Goal: Task Accomplishment & Management: Complete application form

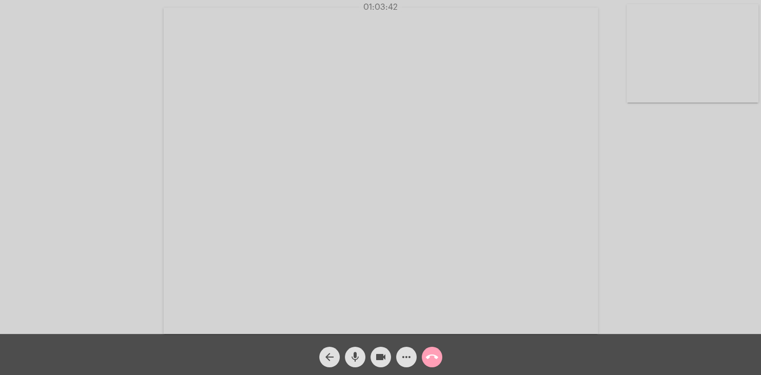
click at [434, 354] on mat-icon "call_end" at bounding box center [432, 357] width 12 height 12
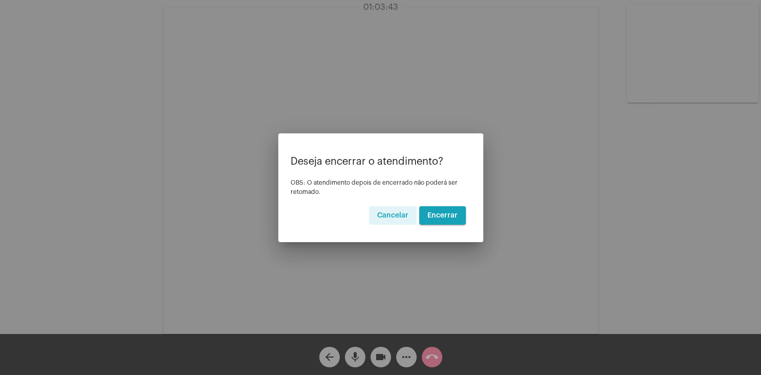
click at [448, 211] on button "Encerrar" at bounding box center [442, 215] width 47 height 18
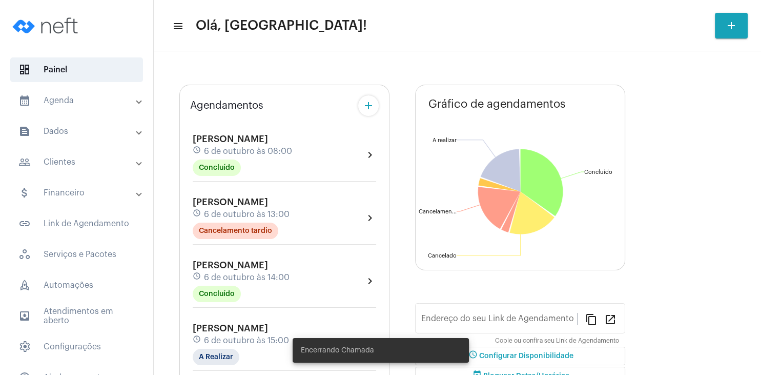
type input "[URL][DOMAIN_NAME]"
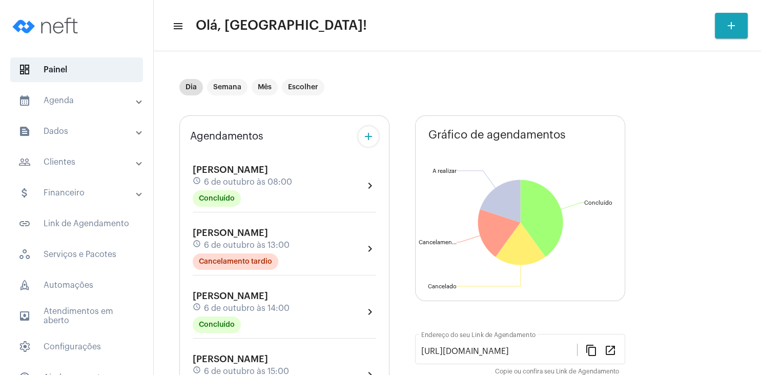
click at [221, 165] on div "[PERSON_NAME] Gralow schedule [DATE] 08:00 Concluído" at bounding box center [242, 186] width 99 height 42
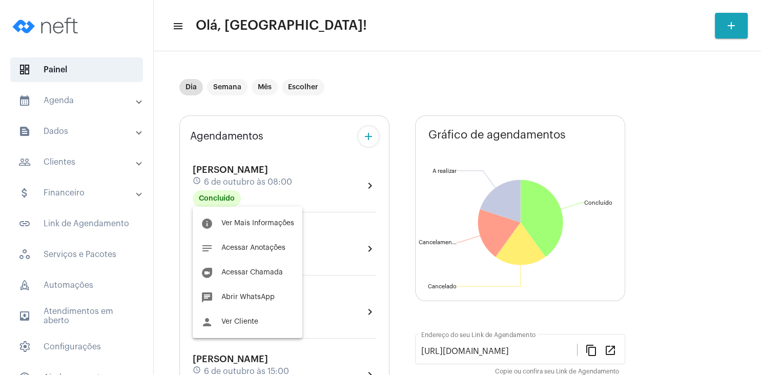
drag, startPoint x: 616, startPoint y: 46, endPoint x: 611, endPoint y: 50, distance: 5.8
click at [611, 50] on div at bounding box center [380, 187] width 761 height 375
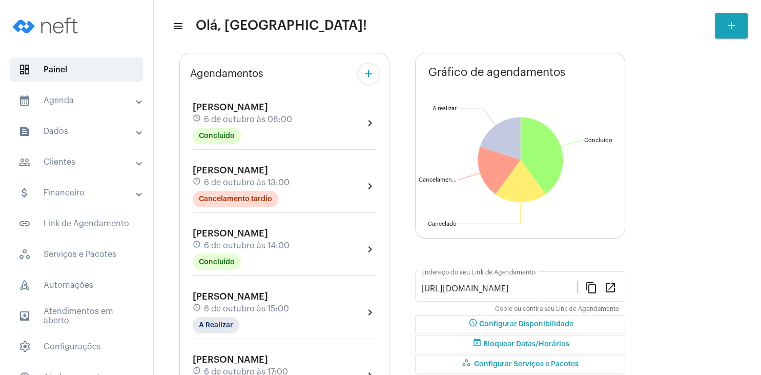
scroll to position [197, 0]
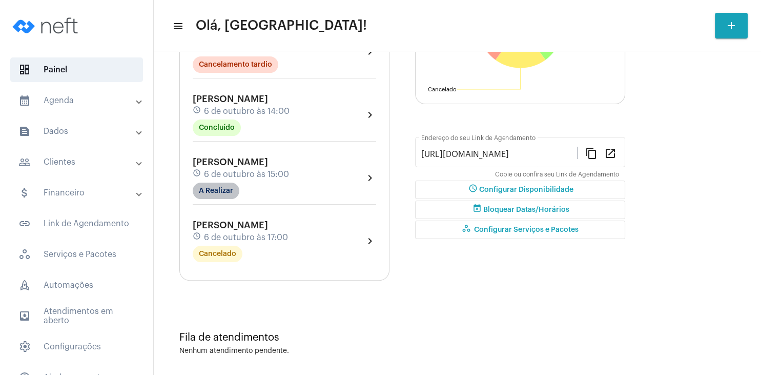
click at [226, 196] on mat-chip "A Realizar" at bounding box center [216, 190] width 47 height 16
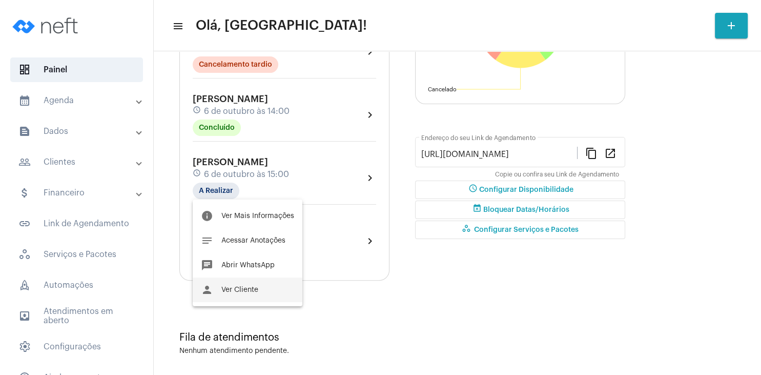
click at [248, 287] on span "Ver Cliente" at bounding box center [239, 289] width 37 height 7
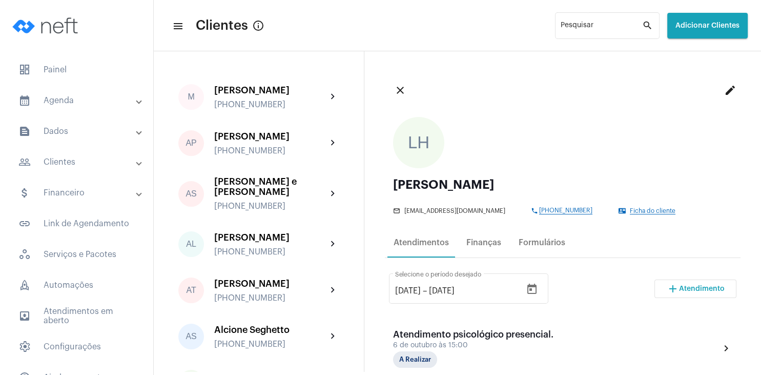
scroll to position [197, 0]
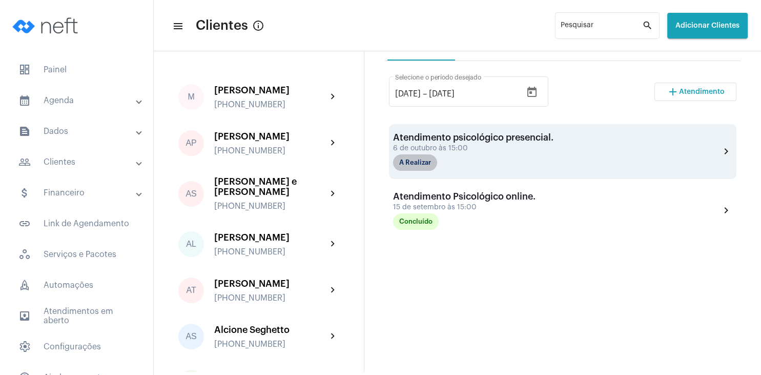
click at [422, 167] on mat-chip "A Realizar" at bounding box center [415, 162] width 44 height 16
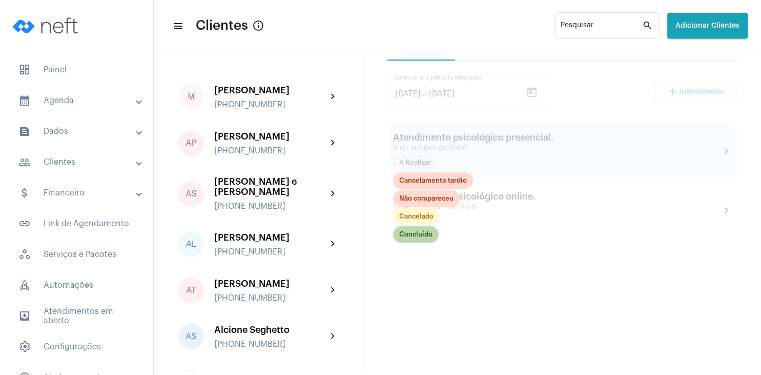
click at [423, 236] on mat-chip "Concluído" at bounding box center [416, 234] width 46 height 16
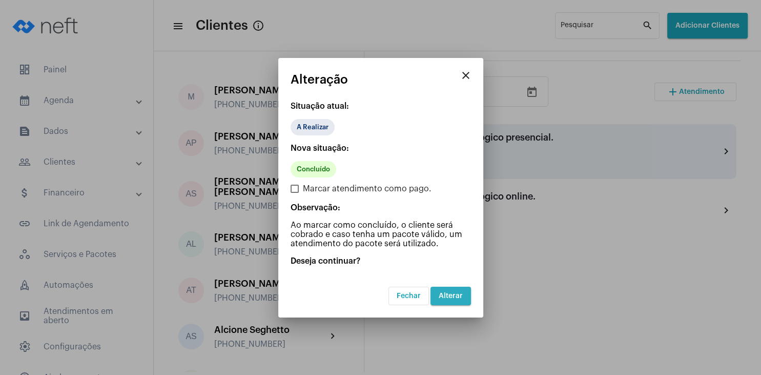
click at [453, 293] on span "Alterar" at bounding box center [451, 295] width 24 height 7
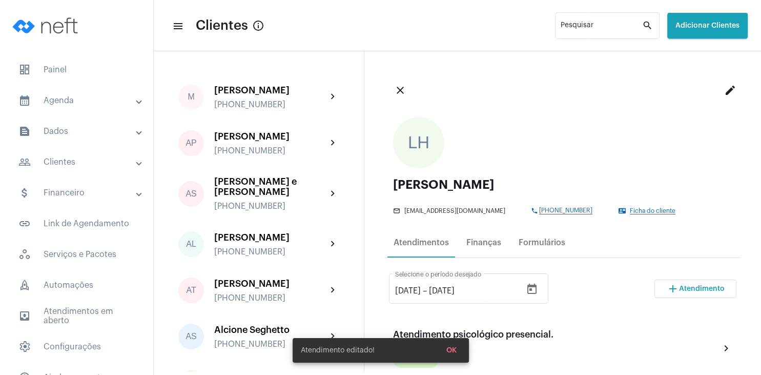
click at [690, 287] on span "Atendimento" at bounding box center [702, 288] width 46 height 7
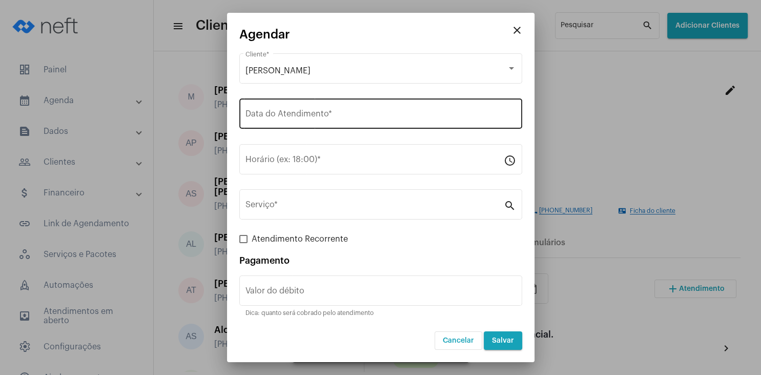
click at [279, 122] on div "Data do Atendimento *" at bounding box center [381, 112] width 271 height 32
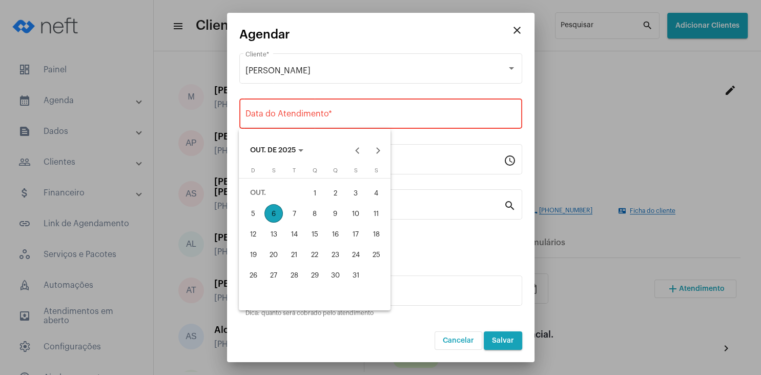
click at [276, 210] on div "6" at bounding box center [273, 213] width 18 height 18
type input "[DATE]"
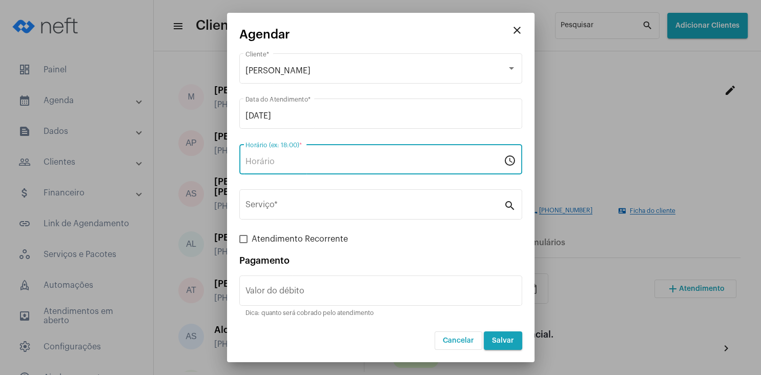
click at [278, 162] on input "Horário (ex: 18:00) *" at bounding box center [375, 161] width 258 height 9
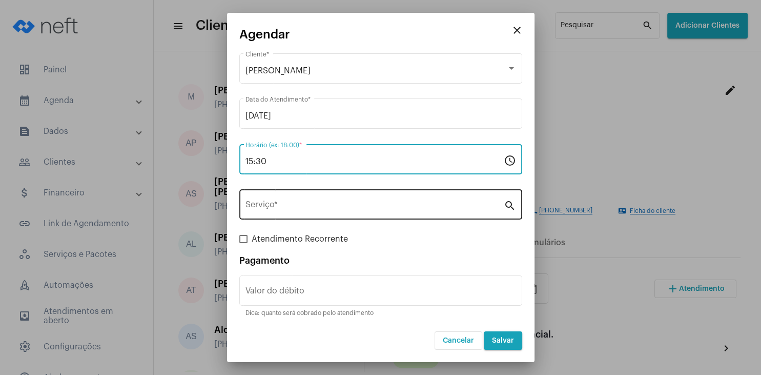
type input "15:30"
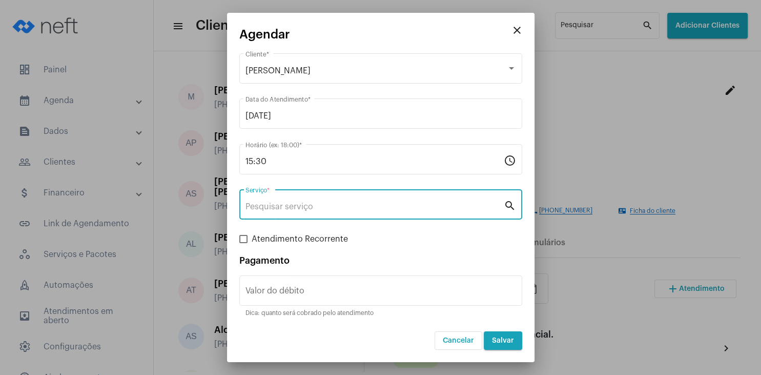
click at [270, 203] on input "Serviço *" at bounding box center [375, 206] width 258 height 9
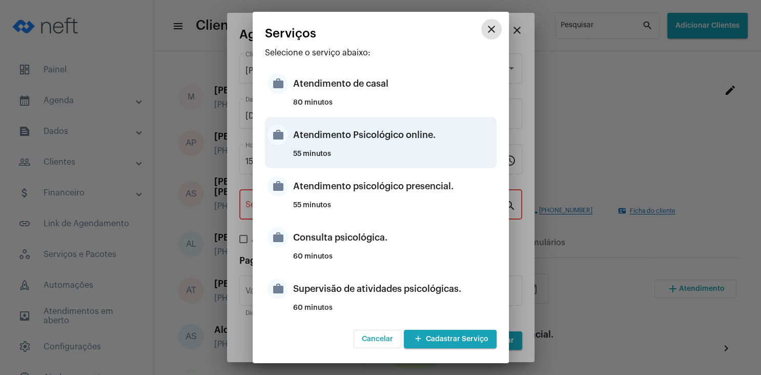
click at [421, 140] on div "Atendimento Psicológico online." at bounding box center [393, 134] width 201 height 31
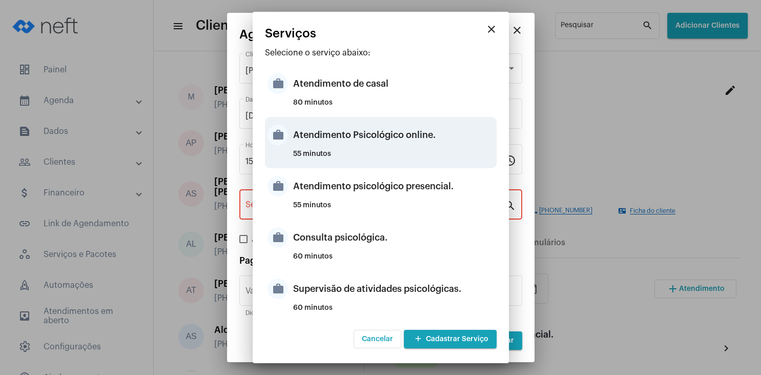
type input "Atendimento Psicológico online."
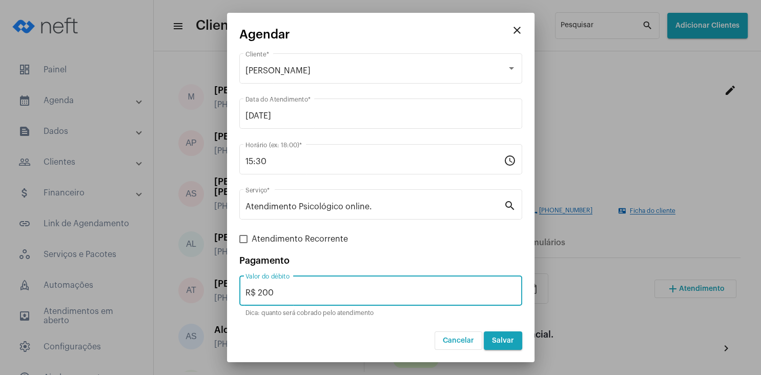
click at [284, 293] on input "R$ 200" at bounding box center [381, 292] width 271 height 9
type input "R$ 230"
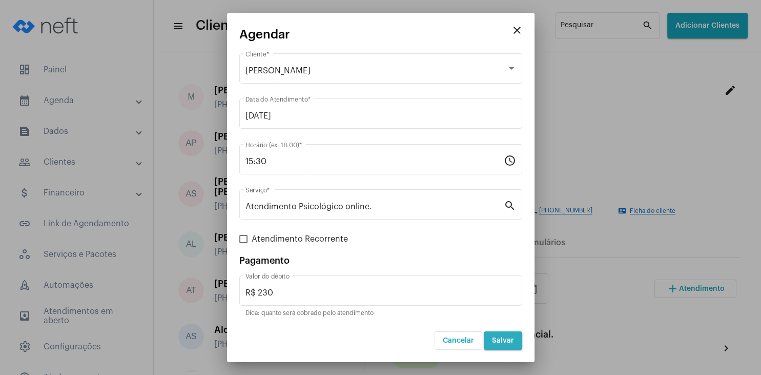
click at [509, 341] on span "Salvar" at bounding box center [503, 340] width 22 height 7
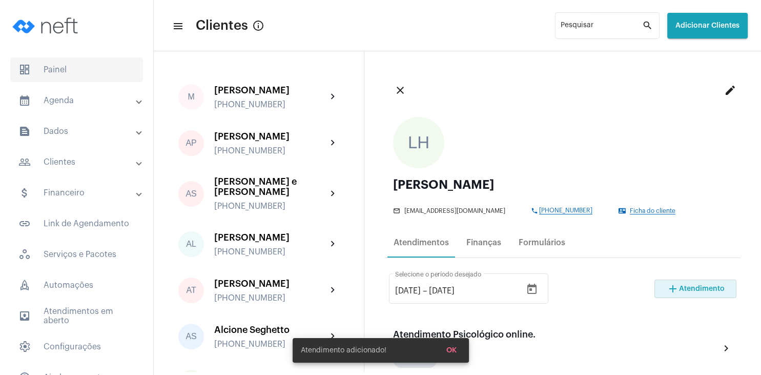
click at [88, 75] on span "dashboard Painel" at bounding box center [76, 69] width 133 height 25
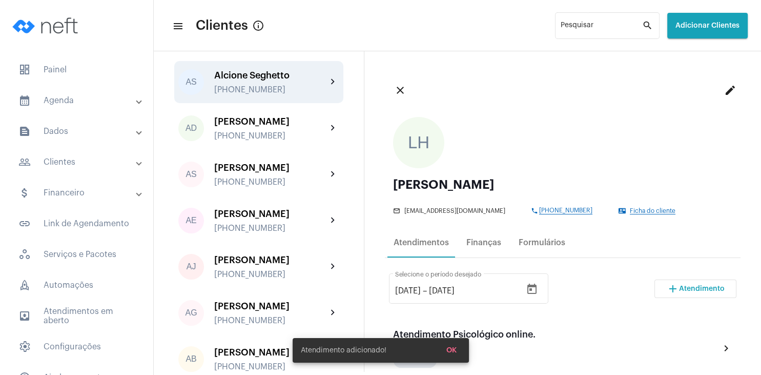
scroll to position [49, 0]
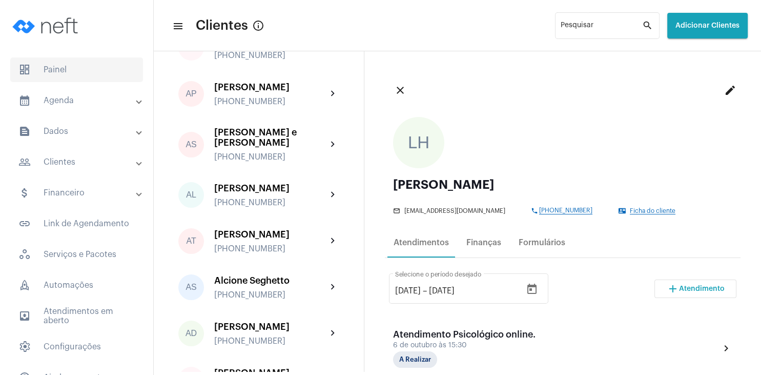
click at [63, 72] on span "dashboard Painel" at bounding box center [76, 69] width 133 height 25
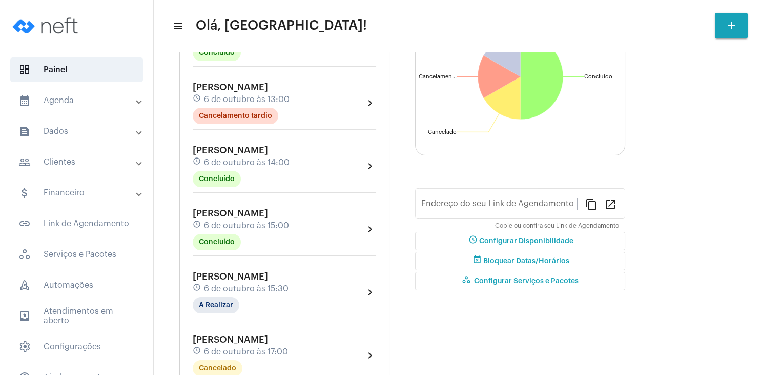
scroll to position [197, 0]
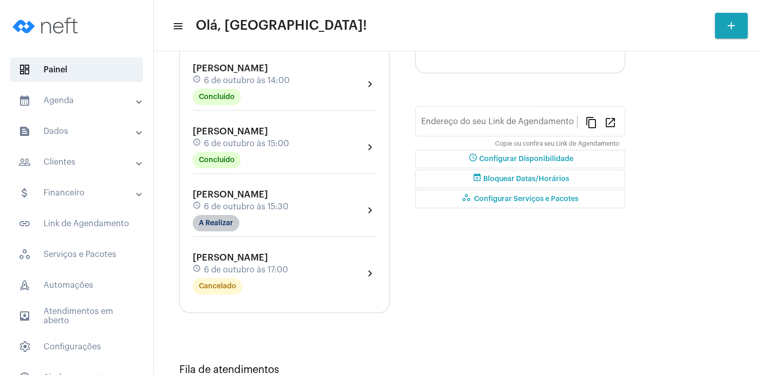
type input "[URL][DOMAIN_NAME]"
click at [222, 228] on mat-chip "A Realizar" at bounding box center [216, 223] width 47 height 16
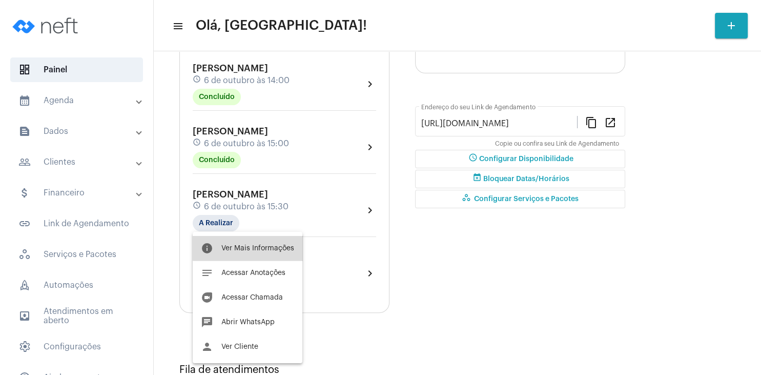
click at [271, 248] on span "Ver Mais Informações" at bounding box center [257, 247] width 73 height 7
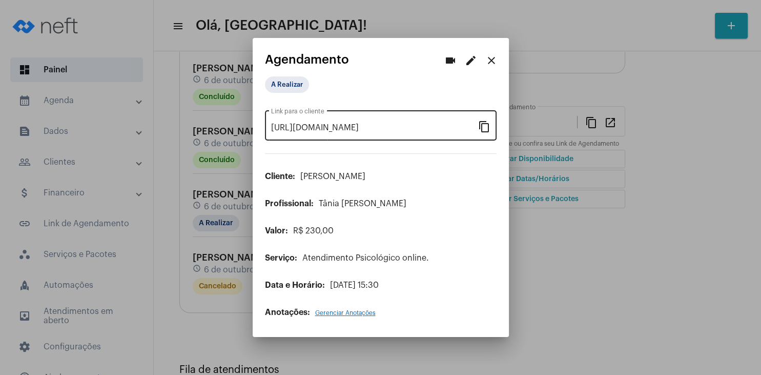
click at [485, 129] on mat-icon "content_copy" at bounding box center [484, 126] width 12 height 12
click at [489, 64] on mat-icon "close" at bounding box center [491, 60] width 12 height 12
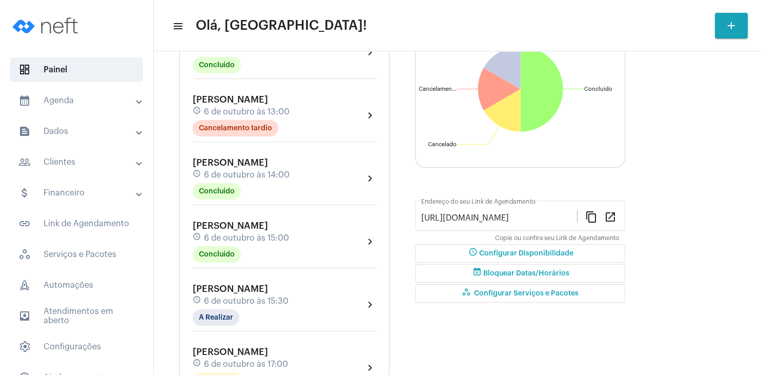
scroll to position [148, 0]
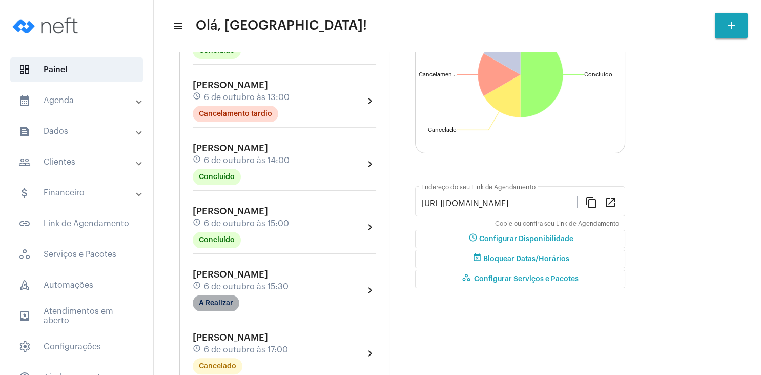
click at [218, 301] on mat-chip "A Realizar" at bounding box center [216, 303] width 47 height 16
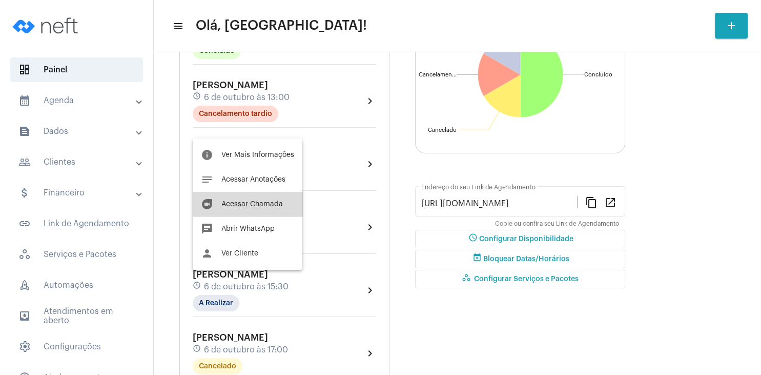
click at [261, 204] on span "Acessar Chamada" at bounding box center [252, 203] width 62 height 7
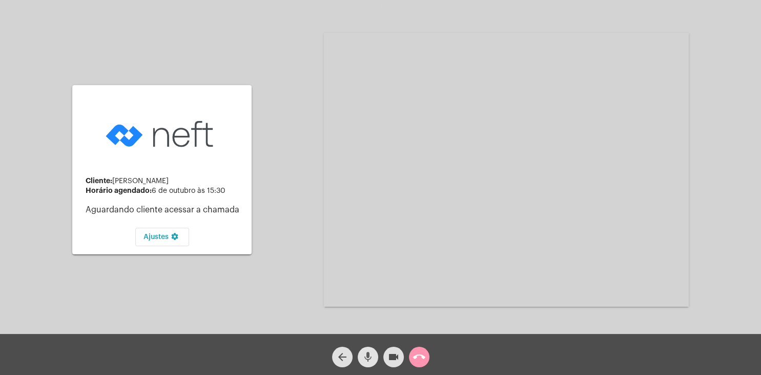
click at [370, 352] on mat-icon "mic" at bounding box center [368, 357] width 12 height 12
click at [407, 361] on div "call_end" at bounding box center [419, 354] width 26 height 26
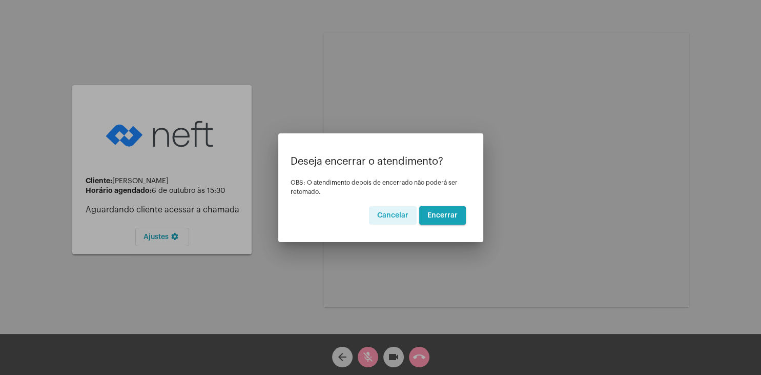
click at [393, 358] on div at bounding box center [380, 187] width 761 height 375
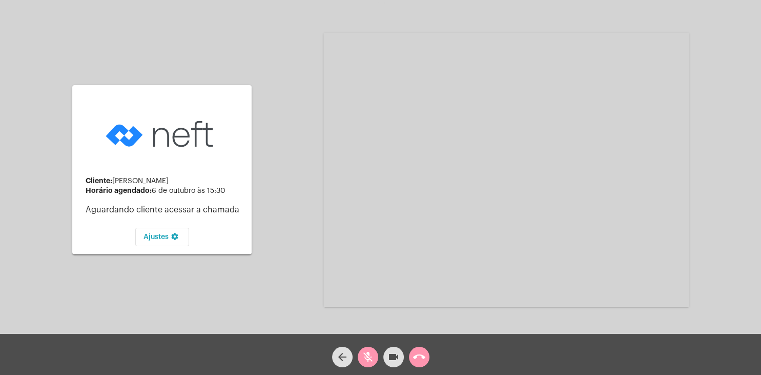
click at [394, 360] on mat-icon "videocam" at bounding box center [393, 357] width 12 height 12
click at [366, 360] on mat-icon "mic_off" at bounding box center [368, 357] width 12 height 12
click at [394, 359] on mat-icon "videocam_off" at bounding box center [393, 357] width 12 height 12
click at [499, 369] on div "arrow_back mic videocam call_end" at bounding box center [380, 354] width 761 height 41
